Goal: Navigation & Orientation: Understand site structure

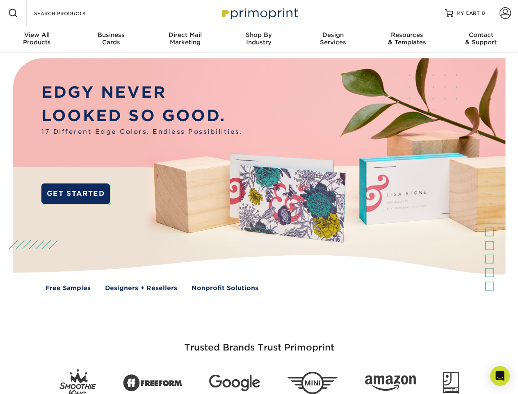
click at [259, 197] on img at bounding box center [258, 181] width 513 height 256
click at [13, 13] on span at bounding box center [13, 13] width 10 height 10
click at [505, 13] on span at bounding box center [505, 12] width 11 height 11
click at [37, 39] on div "View All Products" at bounding box center [37, 38] width 74 height 15
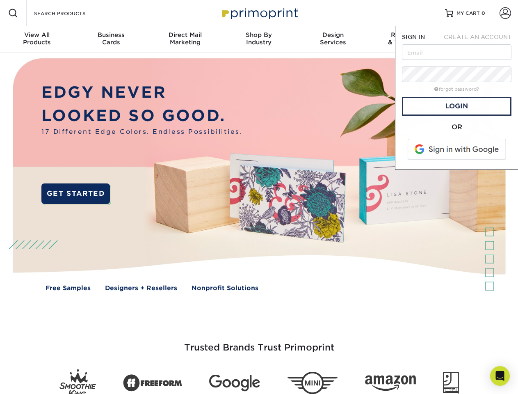
click at [111, 39] on div "Business Cards" at bounding box center [111, 38] width 74 height 15
click at [185, 39] on div "Direct Mail Marketing" at bounding box center [185, 38] width 74 height 15
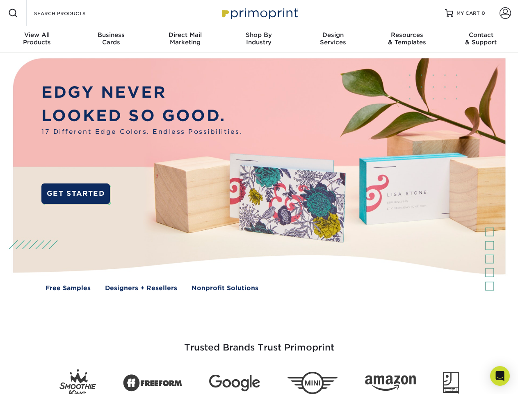
click at [259, 39] on div "Shop By Industry" at bounding box center [259, 38] width 74 height 15
click at [333, 39] on div "Design Services" at bounding box center [333, 38] width 74 height 15
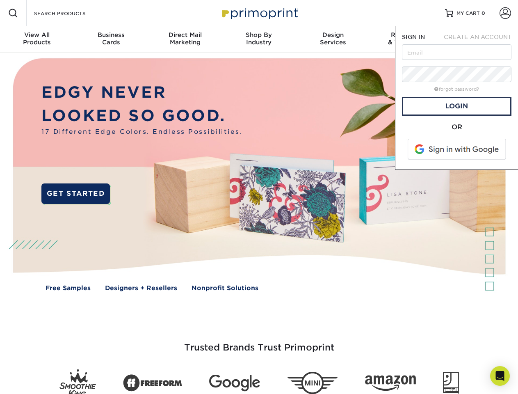
click at [407, 39] on span "SIGN IN" at bounding box center [413, 37] width 23 height 7
click at [481, 39] on div "Contact & Support" at bounding box center [481, 38] width 74 height 15
